Goal: Book appointment/travel/reservation

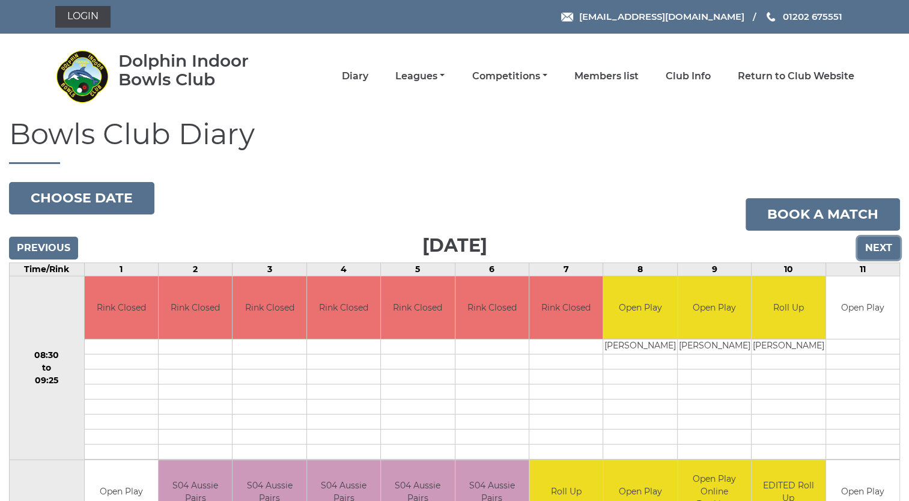
click at [876, 251] on input "Next" at bounding box center [879, 248] width 43 height 23
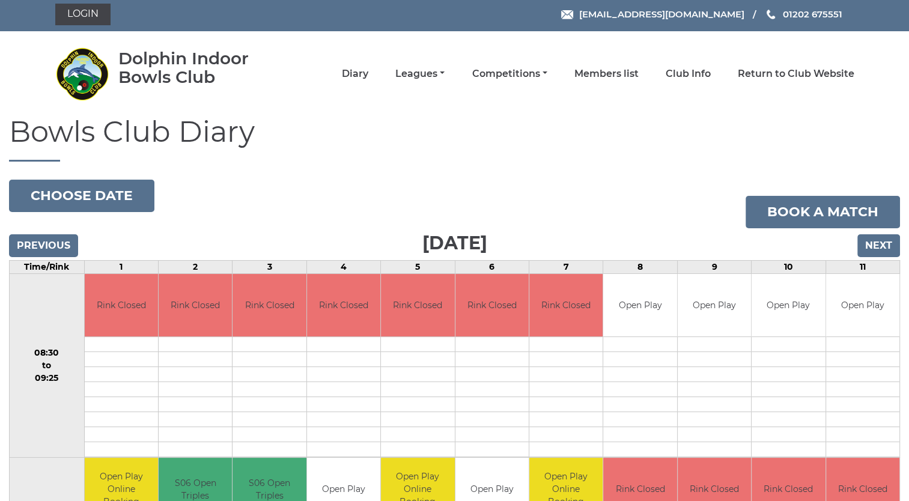
scroll to position [1, 0]
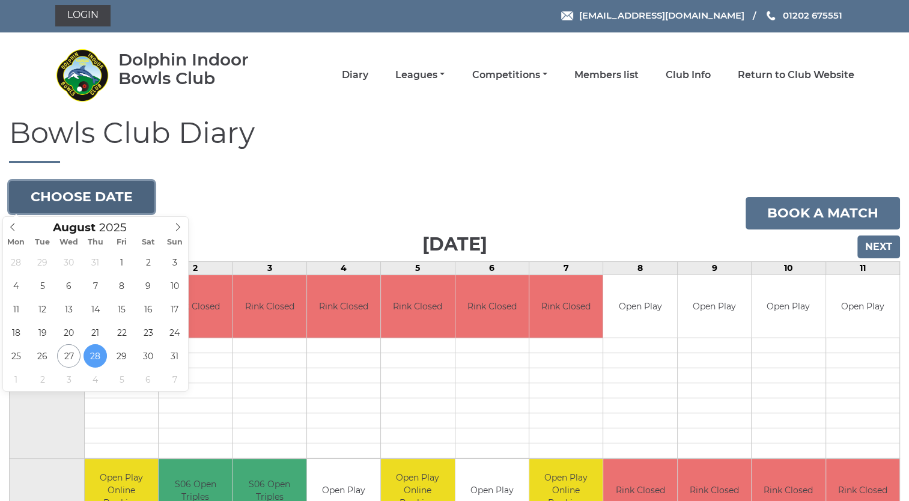
click at [95, 201] on button "Choose date" at bounding box center [81, 197] width 145 height 32
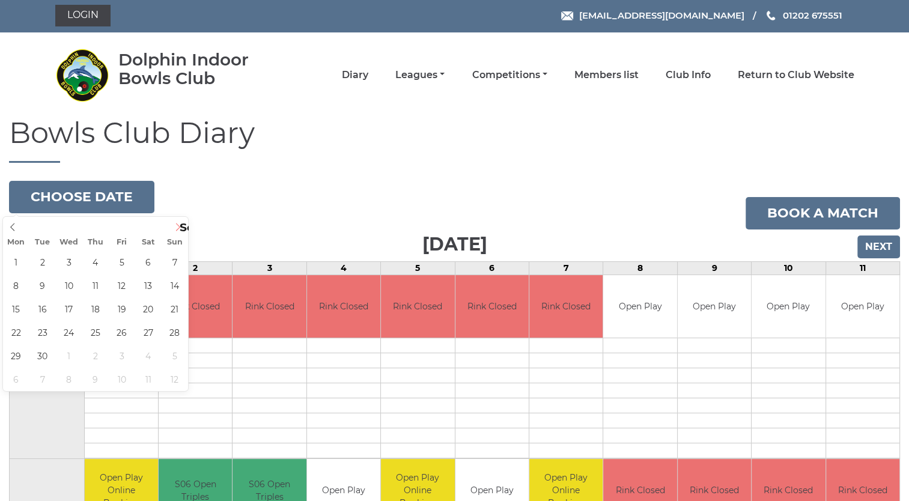
click at [175, 229] on icon at bounding box center [178, 227] width 8 height 8
type input "[DATE]"
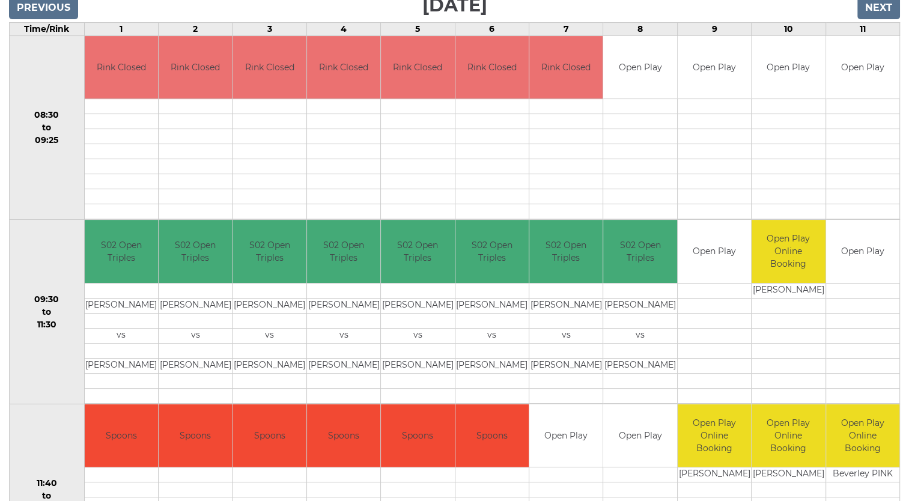
scroll to position [264, 0]
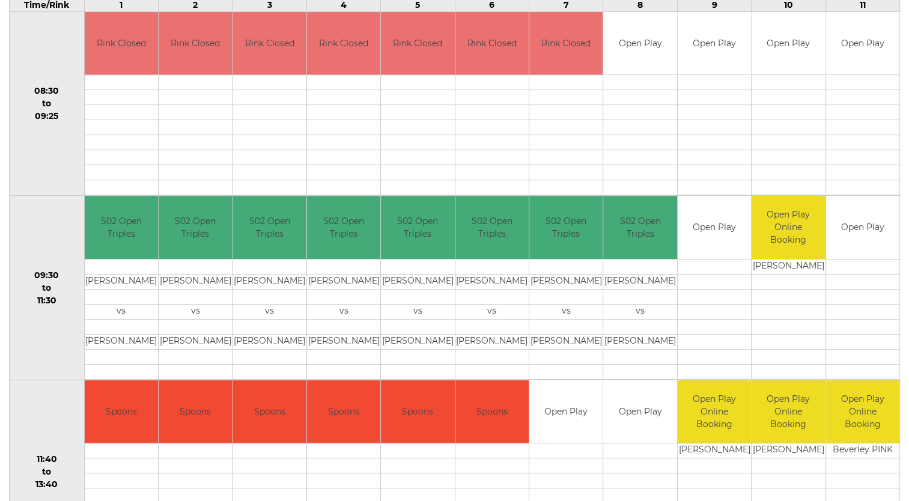
click at [238, 181] on td at bounding box center [269, 187] width 73 height 15
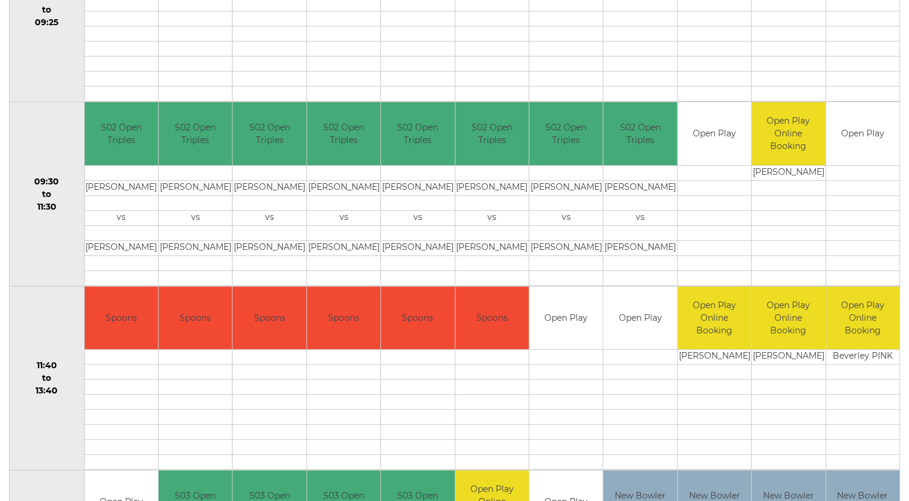
scroll to position [361, 0]
